Goal: Information Seeking & Learning: Check status

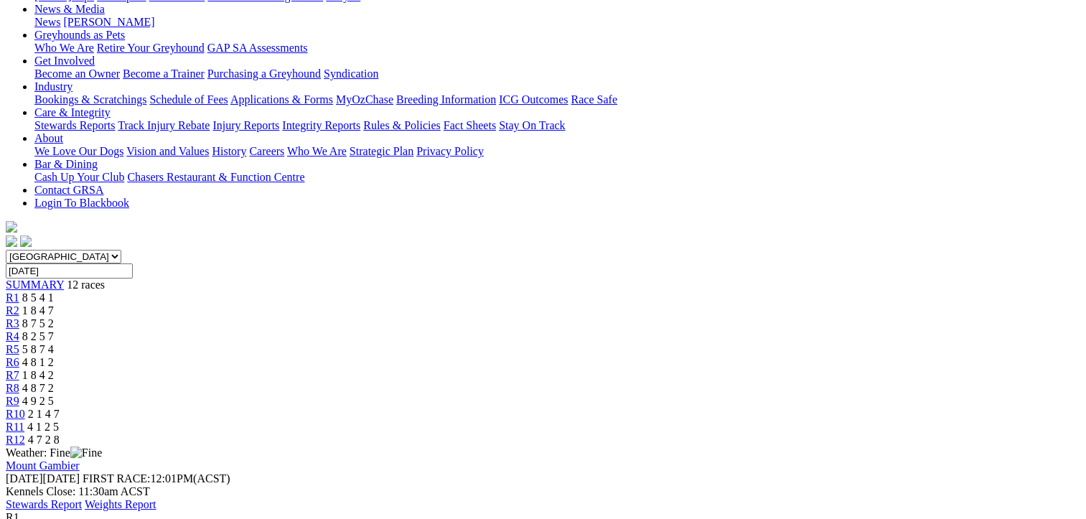
scroll to position [215, 0]
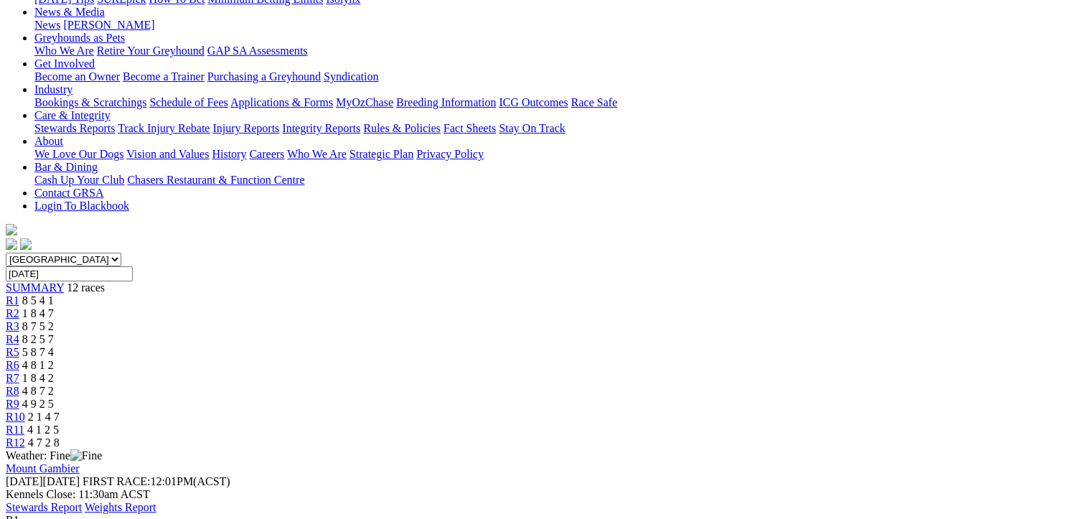
click at [54, 307] on span "1 8 4 7" at bounding box center [38, 313] width 32 height 12
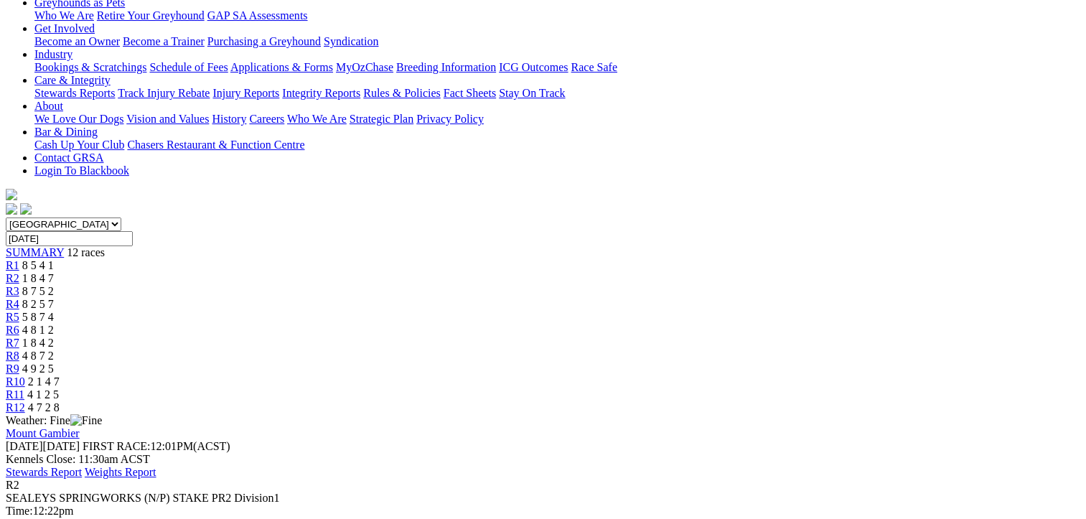
scroll to position [215, 0]
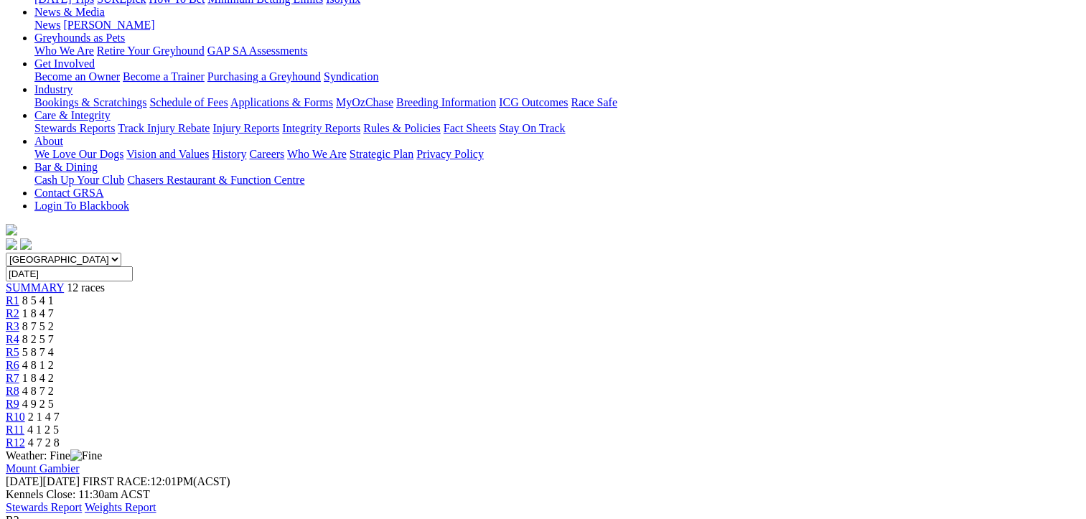
click at [54, 320] on span "8 7 5 2" at bounding box center [38, 326] width 32 height 12
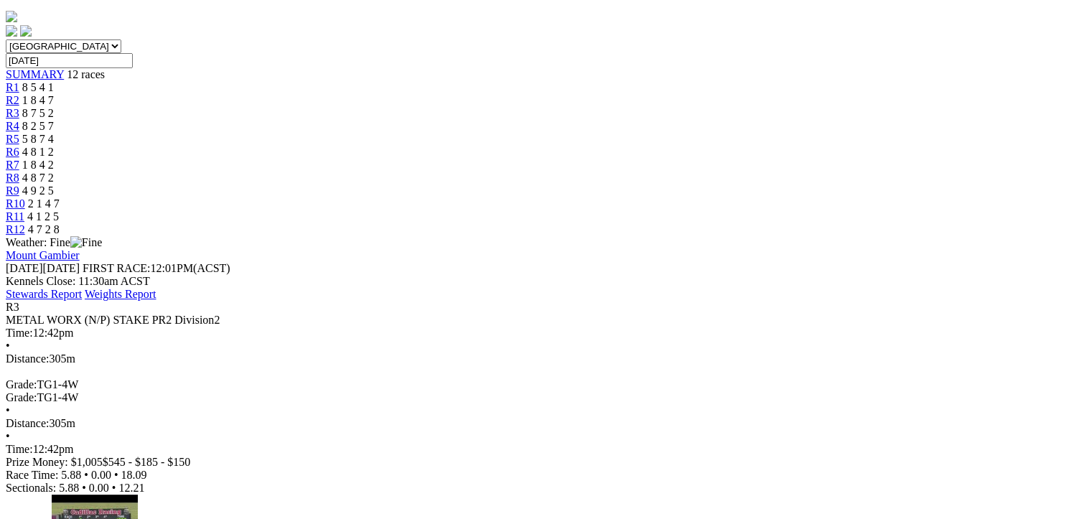
scroll to position [141, 0]
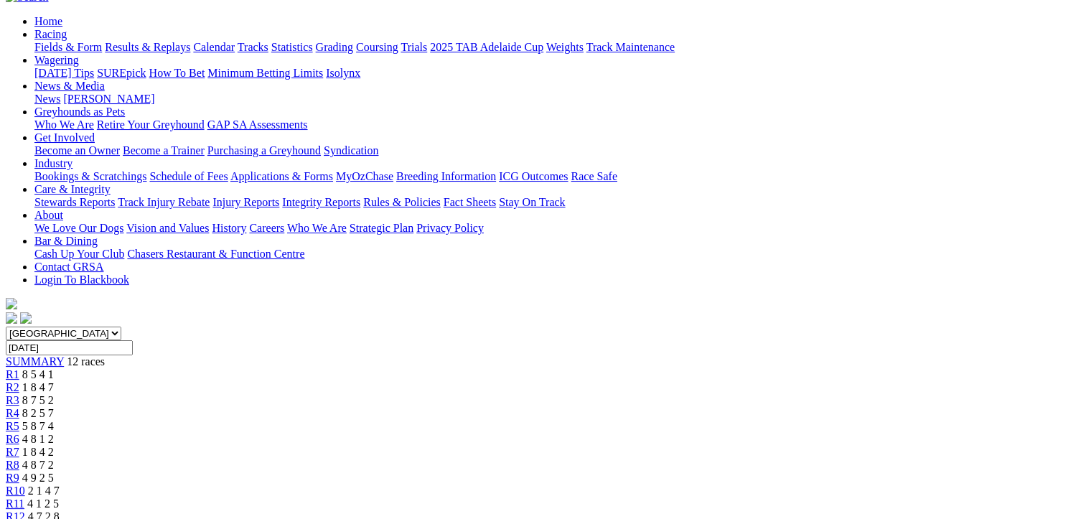
click at [19, 407] on span "R4" at bounding box center [13, 413] width 14 height 12
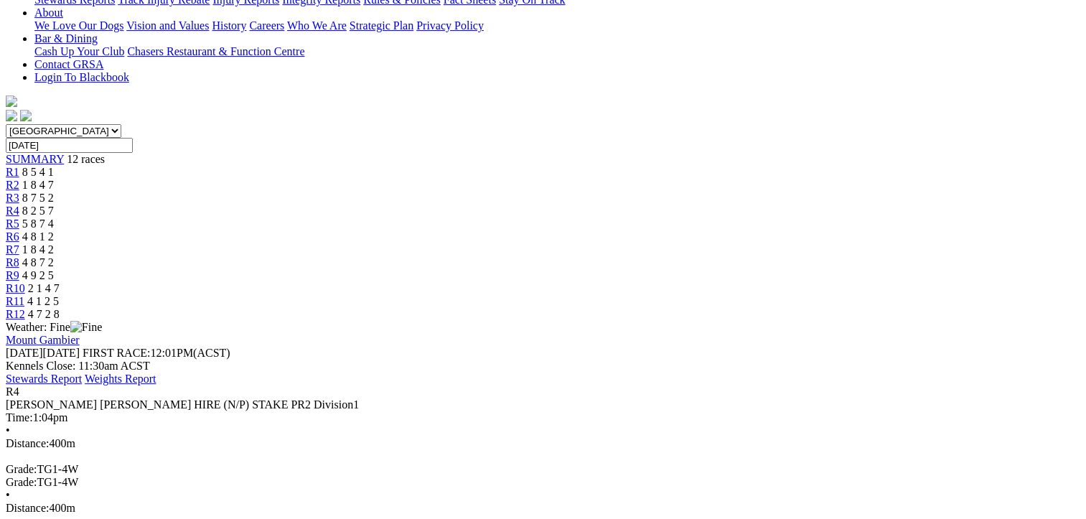
scroll to position [144, 0]
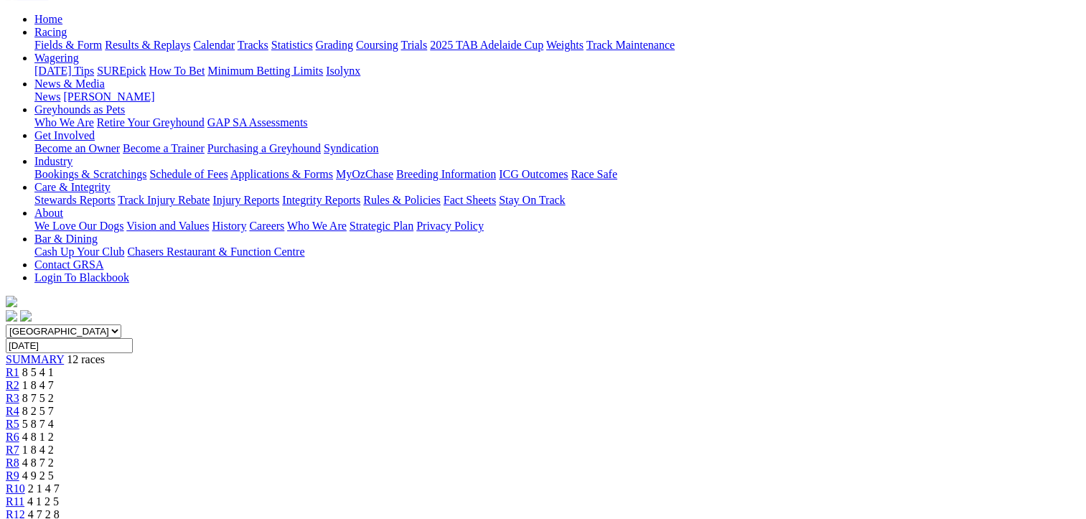
click at [19, 418] on span "R5" at bounding box center [13, 424] width 14 height 12
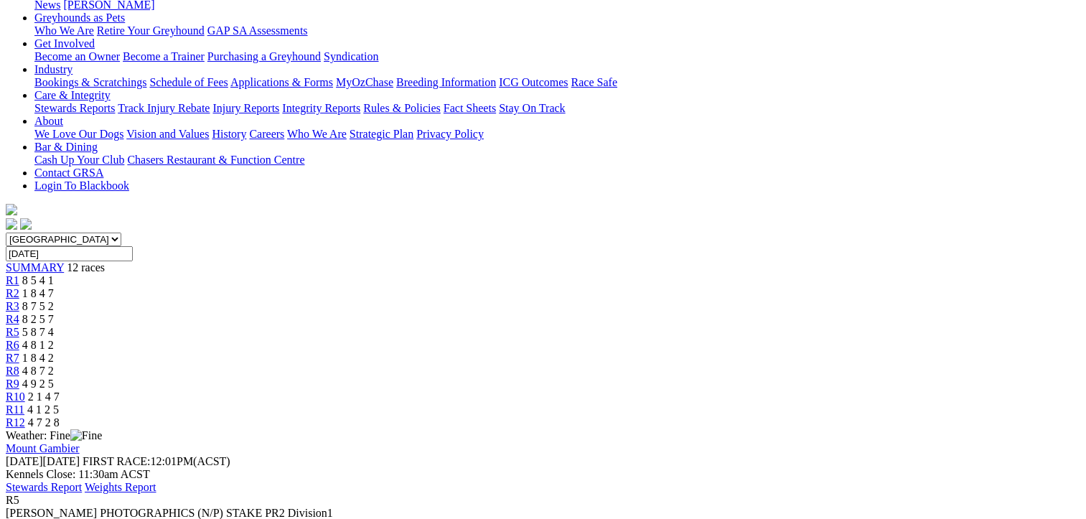
scroll to position [144, 0]
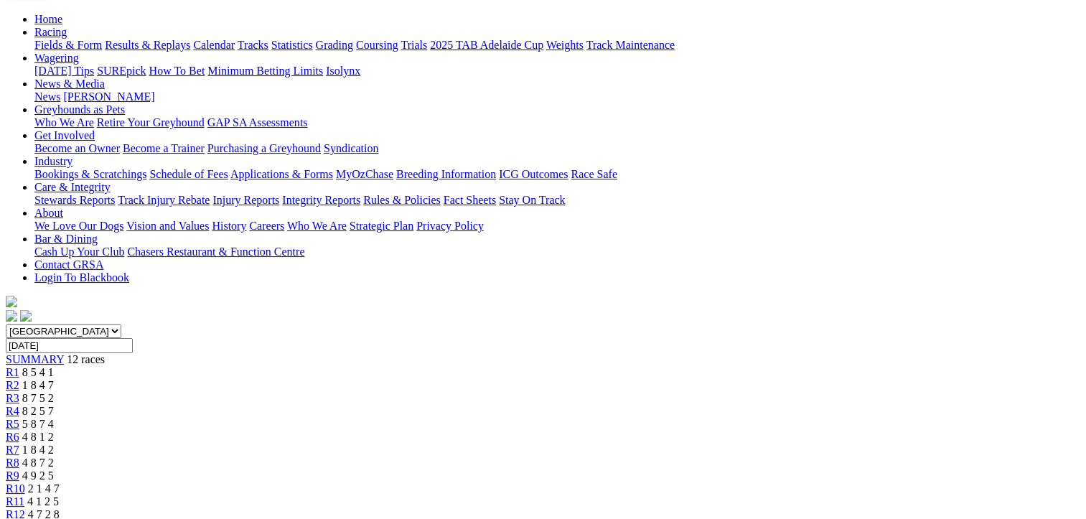
click at [19, 431] on span "R6" at bounding box center [13, 437] width 14 height 12
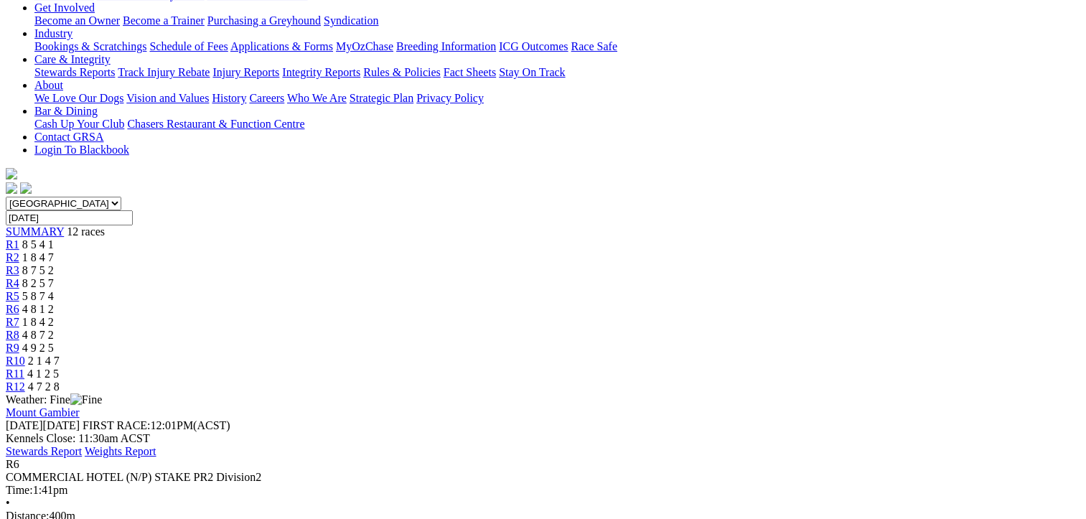
scroll to position [144, 0]
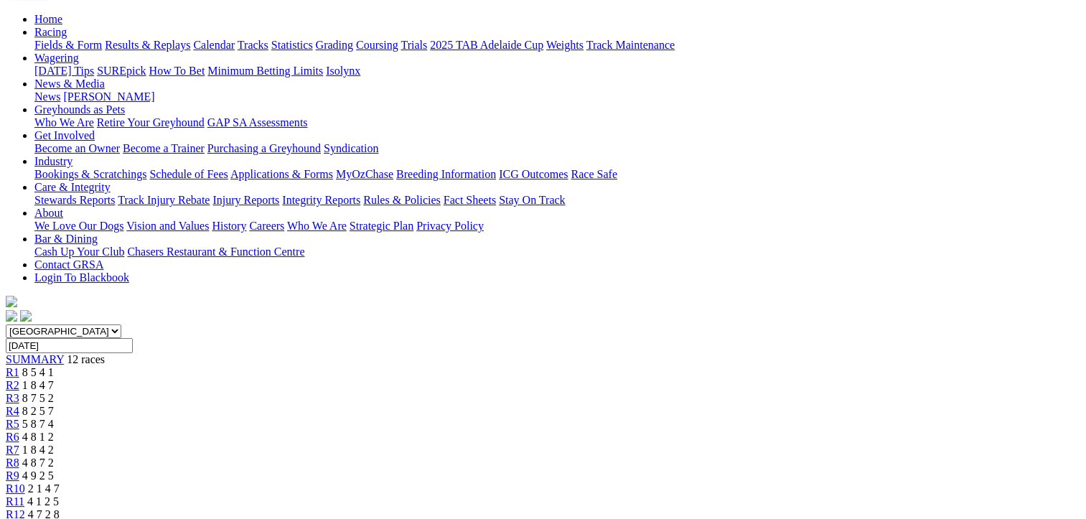
click at [19, 444] on span "R7" at bounding box center [13, 450] width 14 height 12
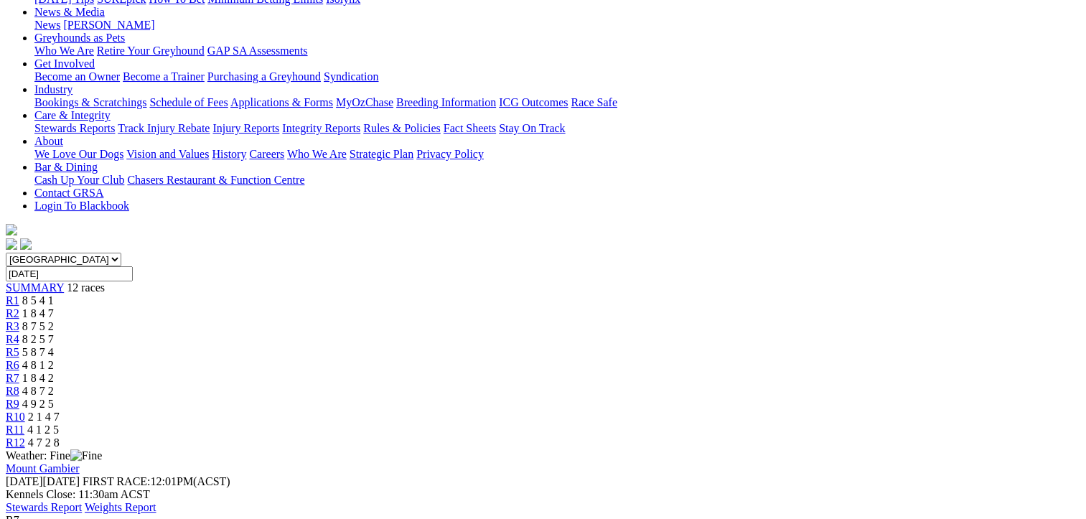
scroll to position [215, 0]
click at [54, 385] on span "4 8 7 2" at bounding box center [38, 391] width 32 height 12
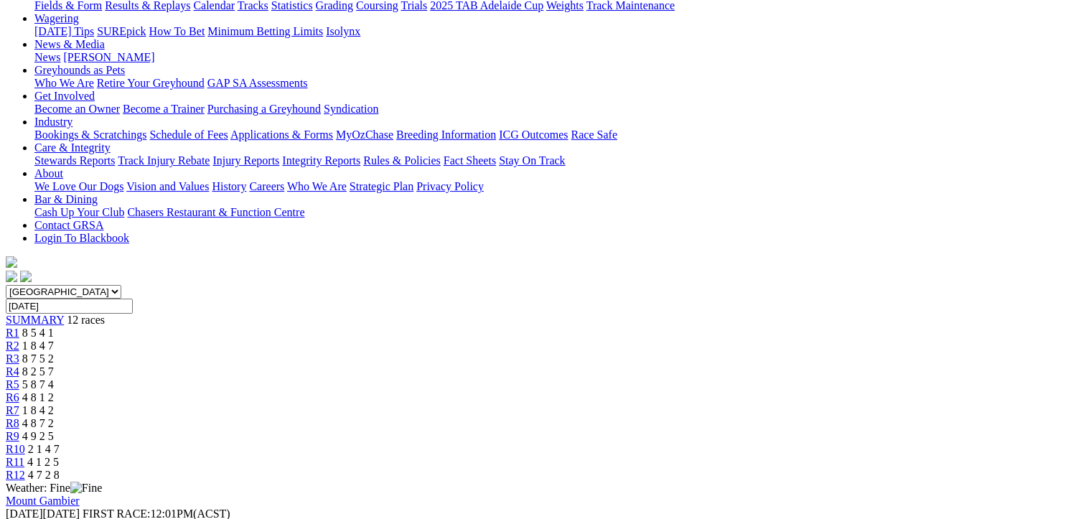
scroll to position [144, 0]
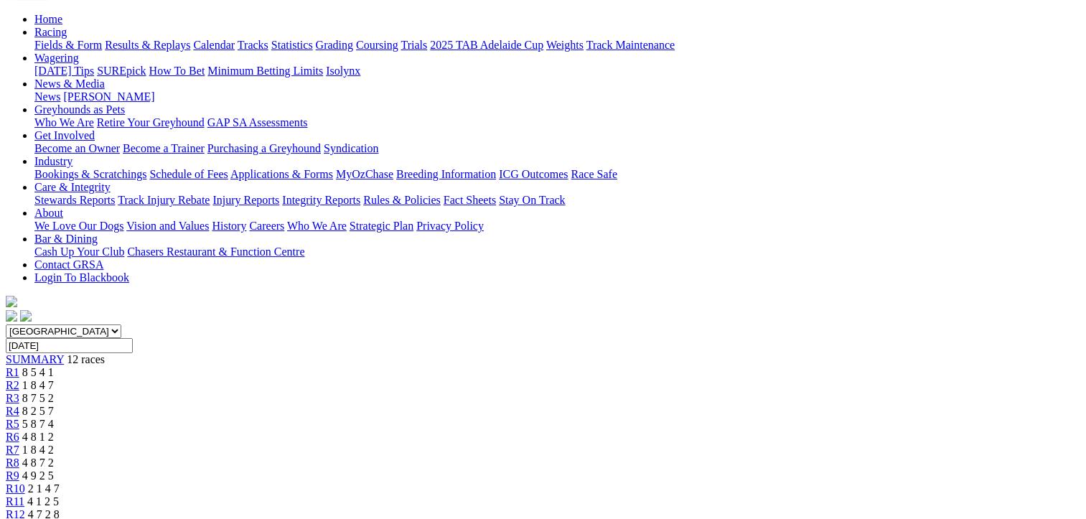
click at [19, 470] on span "R9" at bounding box center [13, 476] width 14 height 12
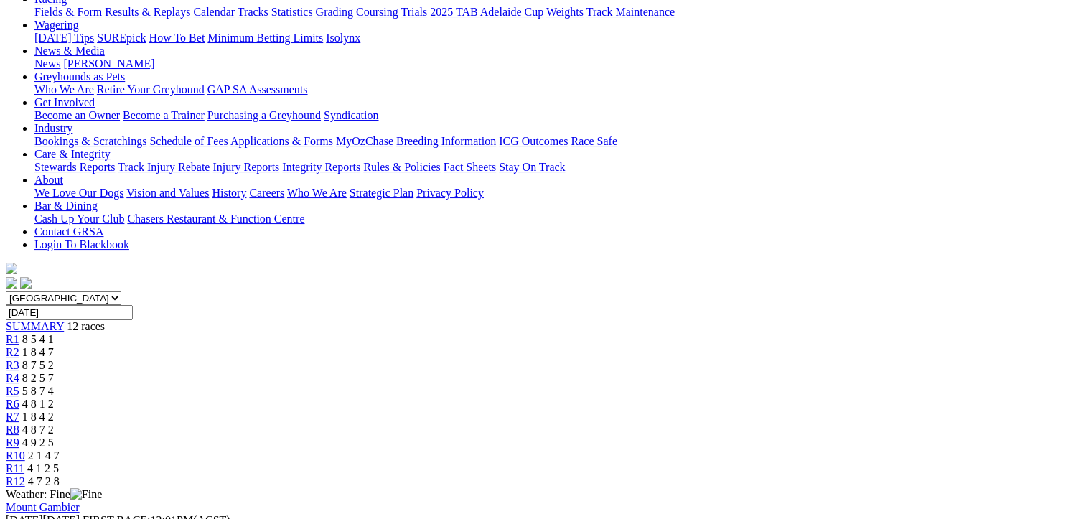
scroll to position [144, 0]
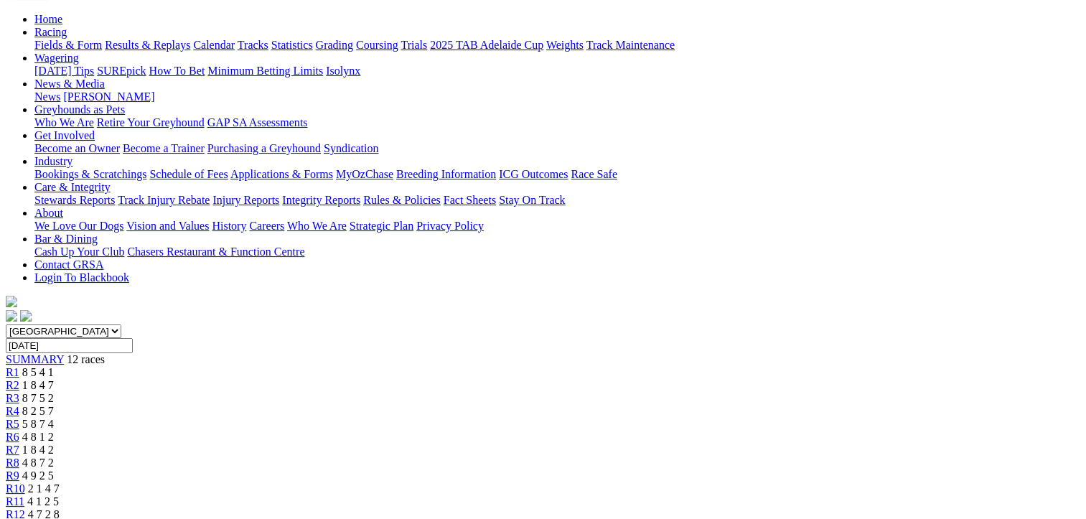
click at [24, 495] on span "R11" at bounding box center [15, 501] width 19 height 12
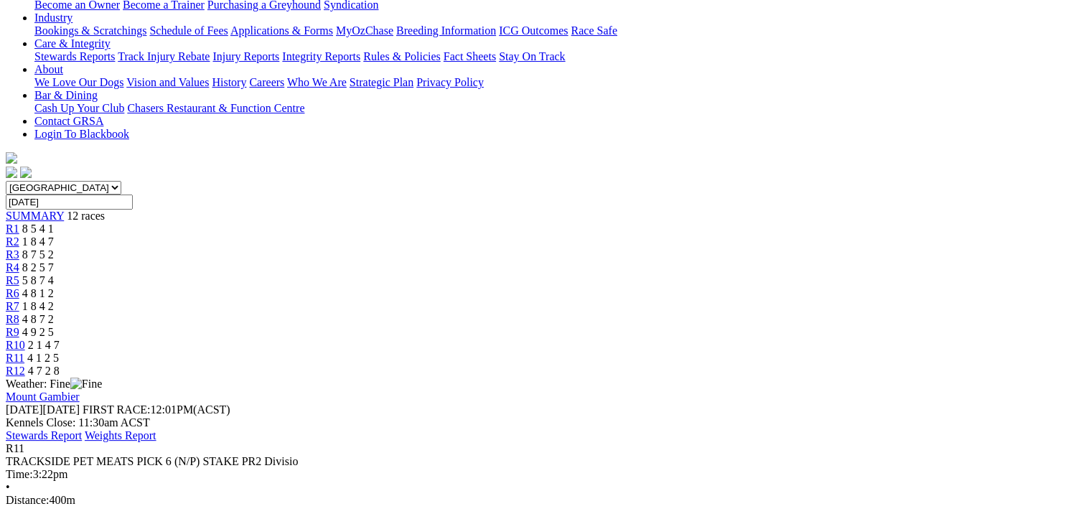
scroll to position [215, 0]
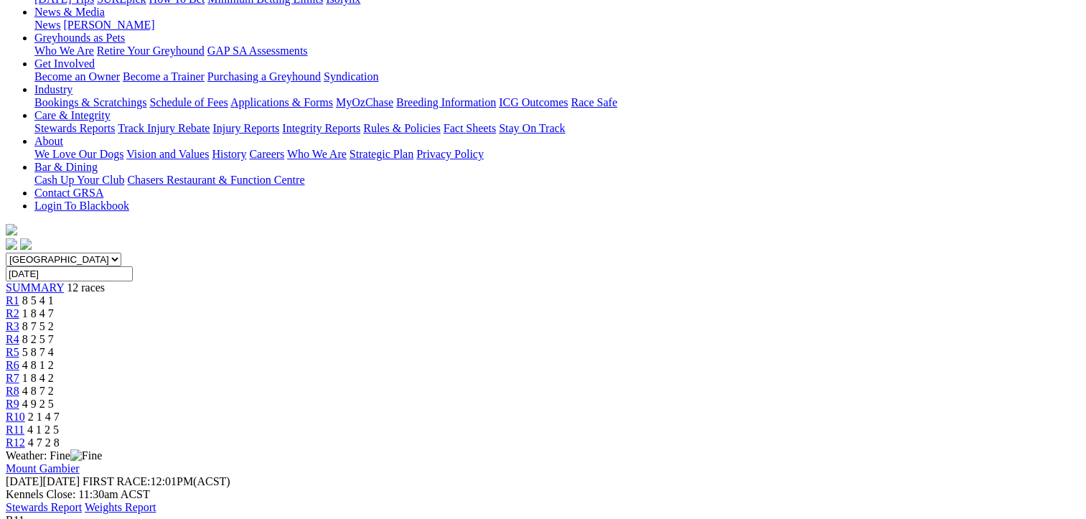
click at [25, 436] on span "R12" at bounding box center [15, 442] width 19 height 12
